Goal: Transaction & Acquisition: Book appointment/travel/reservation

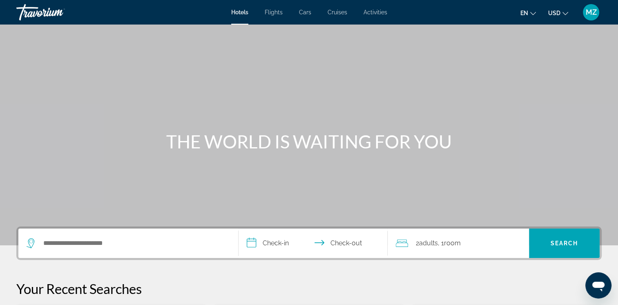
click at [565, 13] on icon "Change currency" at bounding box center [565, 14] width 6 height 6
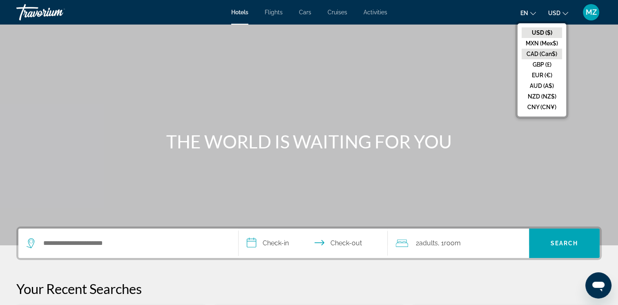
click at [549, 51] on button "CAD (Can$)" at bounding box center [541, 54] width 40 height 11
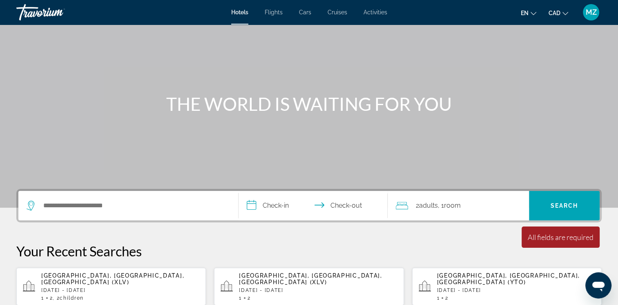
scroll to position [82, 0]
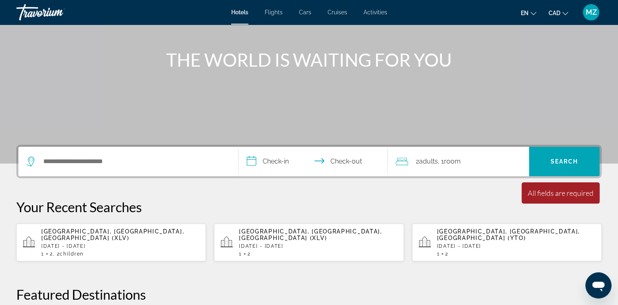
click at [95, 243] on p "[DATE] - [DATE]" at bounding box center [120, 246] width 158 height 6
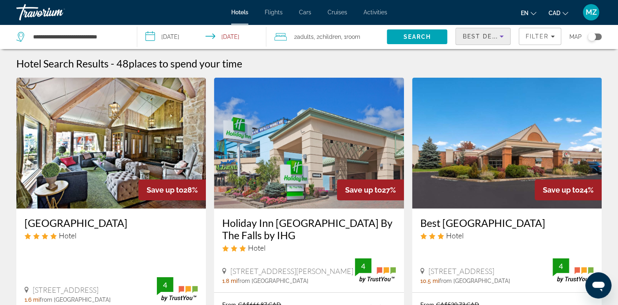
click at [489, 33] on div "Best Deals" at bounding box center [480, 36] width 37 height 10
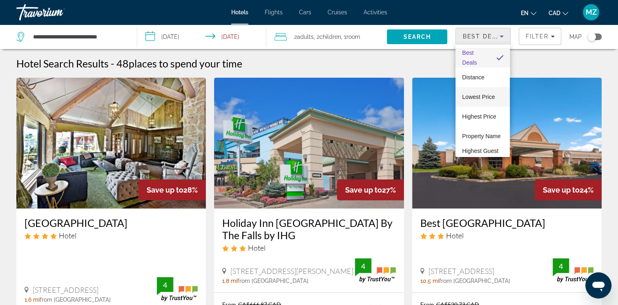
click at [482, 94] on span "Lowest Price" at bounding box center [478, 96] width 33 height 7
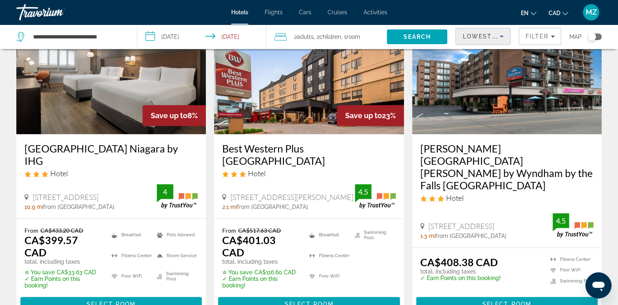
scroll to position [1062, 0]
